Goal: Task Accomplishment & Management: Complete application form

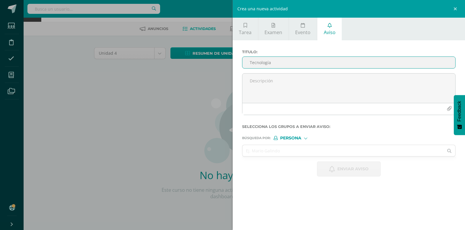
type input "Tecnología"
click at [291, 138] on span "Persona" at bounding box center [290, 138] width 21 height 3
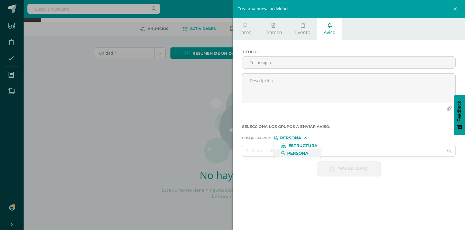
click at [299, 154] on span "Persona" at bounding box center [297, 153] width 21 height 3
click at [269, 148] on input "text" at bounding box center [342, 150] width 201 height 11
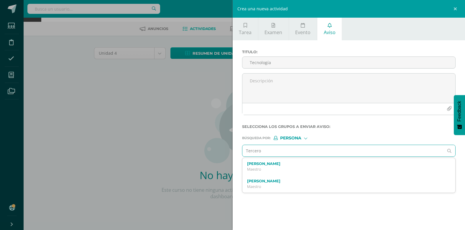
type input "Tercero"
click at [298, 137] on span "Persona" at bounding box center [290, 138] width 21 height 3
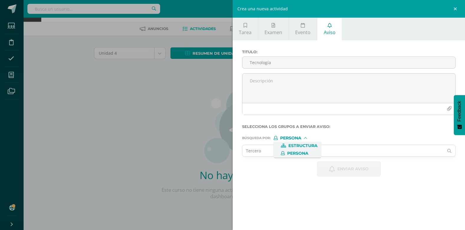
click at [301, 146] on span "Estructura" at bounding box center [302, 145] width 29 height 3
click at [275, 152] on input "text" at bounding box center [342, 150] width 201 height 11
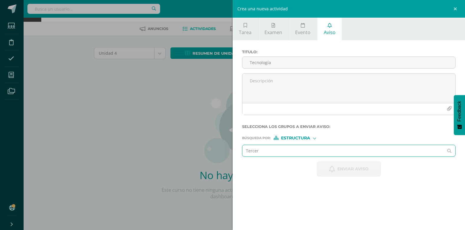
type input "Tercero"
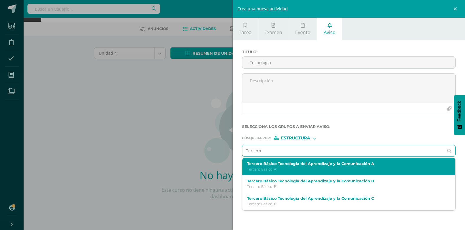
click at [300, 166] on label "Tercero Básico Tecnología del Aprendizaje y la Comunicación A" at bounding box center [344, 164] width 194 height 4
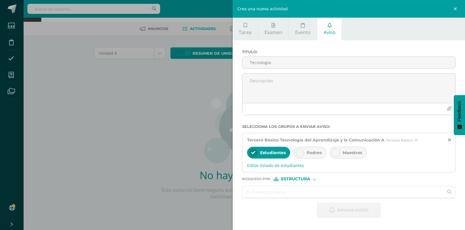
click at [260, 194] on input "text" at bounding box center [342, 191] width 201 height 11
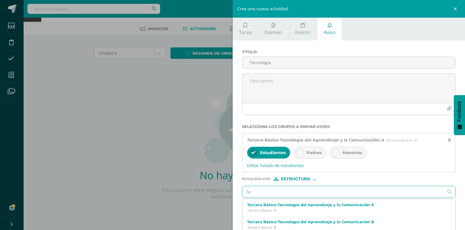
type input "Ter"
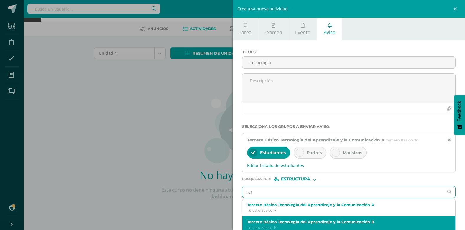
click at [308, 220] on label "Tercero Básico Tecnología del Aprendizaje y la Comunicación B" at bounding box center [344, 222] width 194 height 4
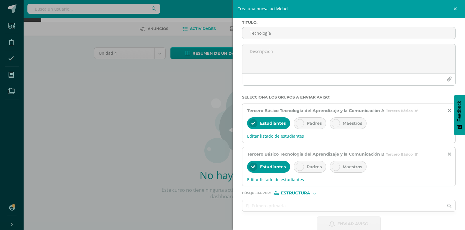
scroll to position [40, 0]
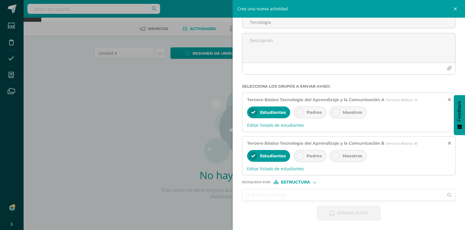
click at [279, 194] on input "text" at bounding box center [342, 194] width 201 height 11
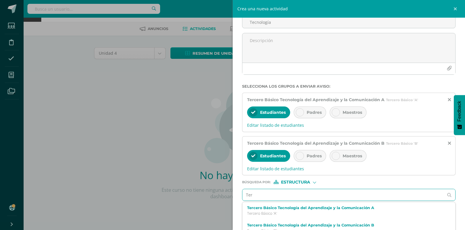
type input "Terc"
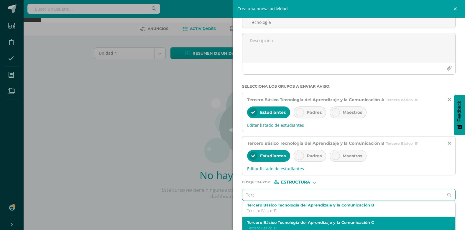
scroll to position [29, 0]
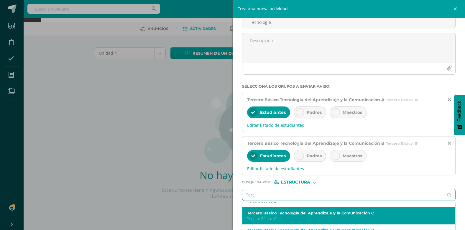
click at [294, 217] on p "Tercero Básico 'C'" at bounding box center [344, 219] width 194 height 5
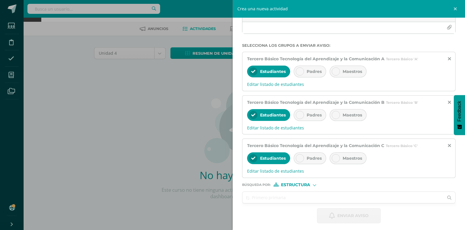
scroll to position [84, 0]
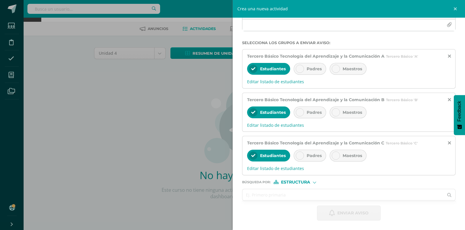
click at [259, 197] on input "text" at bounding box center [342, 194] width 201 height 11
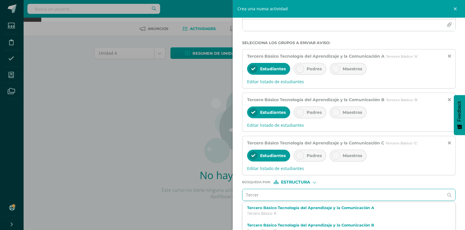
type input "Tercero"
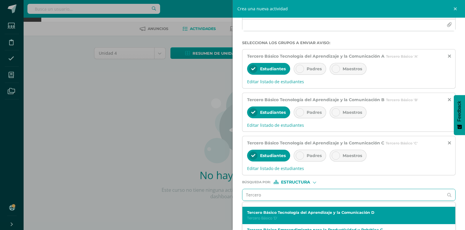
click at [278, 212] on label "Tercero Básico Tecnología del Aprendizaje y la Comunicación D" at bounding box center [344, 213] width 194 height 4
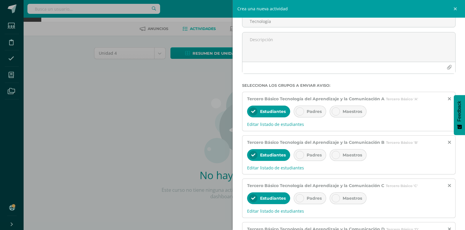
scroll to position [0, 0]
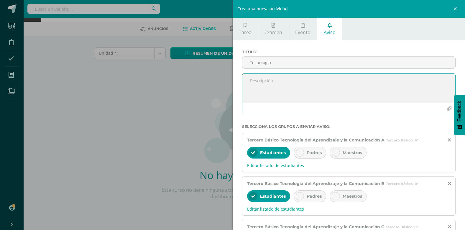
click at [255, 81] on textarea at bounding box center [348, 88] width 213 height 29
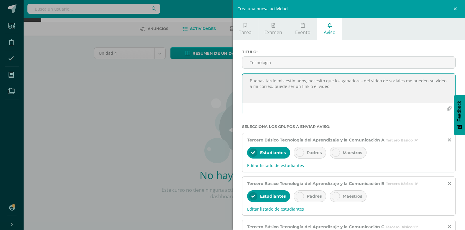
click at [333, 85] on textarea "Buenas tarde mis estimados, necesito que los ganadores del video de sociales me…" at bounding box center [348, 88] width 213 height 29
click at [420, 80] on textarea "Buenas tarde mis estimados, necesito que los ganadores del video de sociales me…" at bounding box center [348, 88] width 213 height 29
click at [423, 80] on textarea "Buenas tarde mis estimados, necesito que los ganadores del video de sociales me…" at bounding box center [348, 88] width 213 height 29
click at [283, 95] on textarea "Buenas tarde mis estimados, necesito que los ganadores del video de sociales me…" at bounding box center [348, 88] width 213 height 29
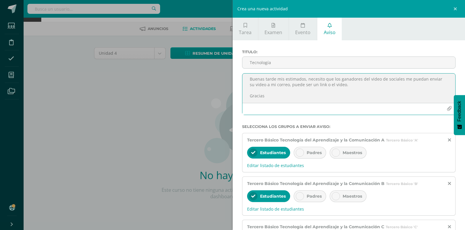
click at [349, 87] on textarea "Buenas tarde mis estimados, necesito que los ganadores del video de sociales me…" at bounding box center [348, 88] width 213 height 29
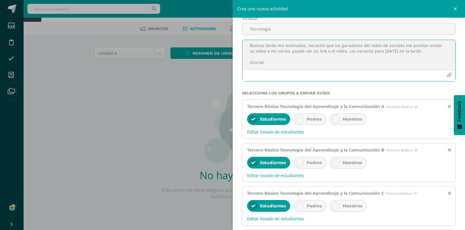
scroll to position [128, 0]
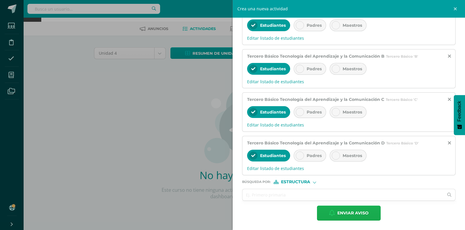
type textarea "Buenas tarde mis estimados, necesito que los ganadores del video de sociales me…"
click at [363, 218] on span "Enviar aviso" at bounding box center [352, 213] width 31 height 14
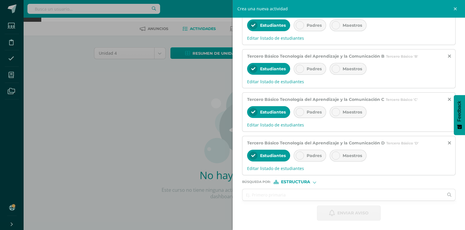
scroll to position [0, 0]
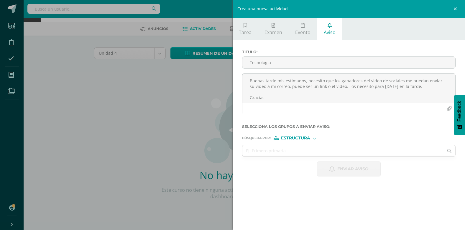
click at [119, 124] on div "Crea una nueva actividad Tarea Examen Evento Aviso Título: Fecha: [DATE] 20:00:…" at bounding box center [232, 115] width 465 height 230
